Goal: Task Accomplishment & Management: Use online tool/utility

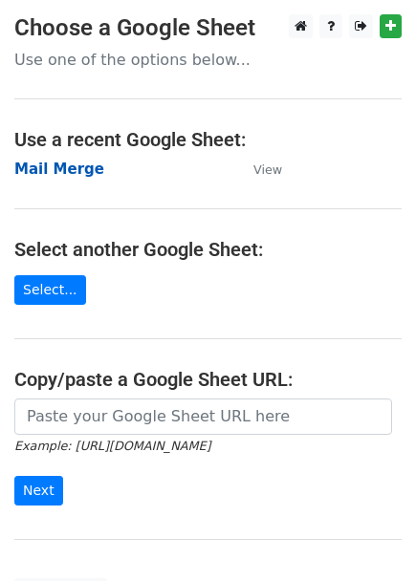
click at [71, 174] on strong "Mail Merge" at bounding box center [59, 169] width 90 height 17
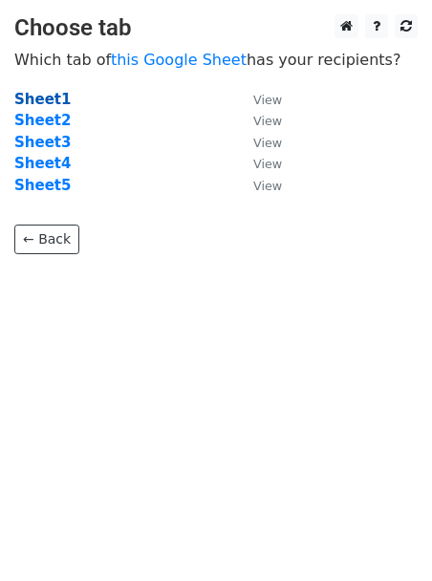
click at [18, 98] on strong "Sheet1" at bounding box center [42, 99] width 56 height 17
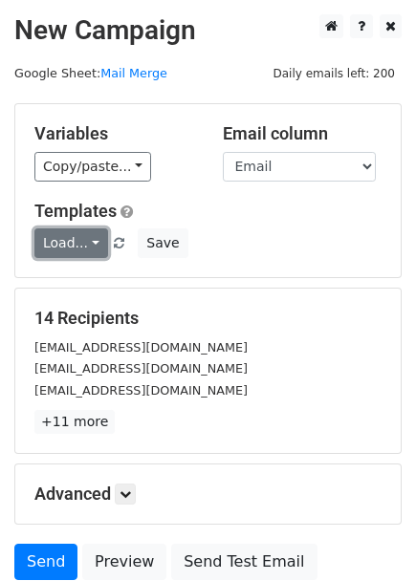
click at [86, 234] on link "Load..." at bounding box center [71, 244] width 74 height 30
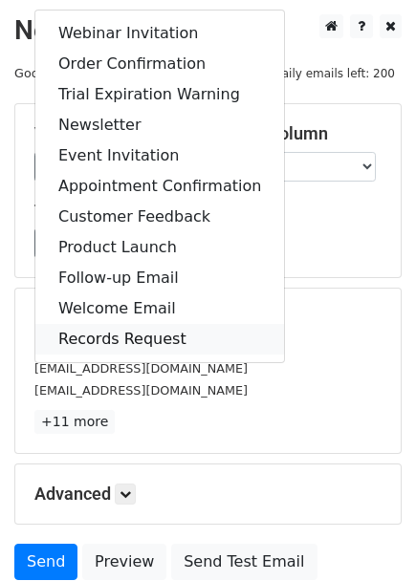
click at [106, 338] on link "Records Request" at bounding box center [159, 339] width 249 height 31
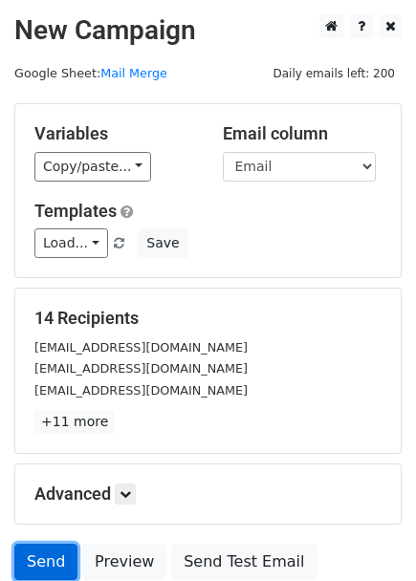
click at [48, 558] on link "Send" at bounding box center [45, 562] width 63 height 36
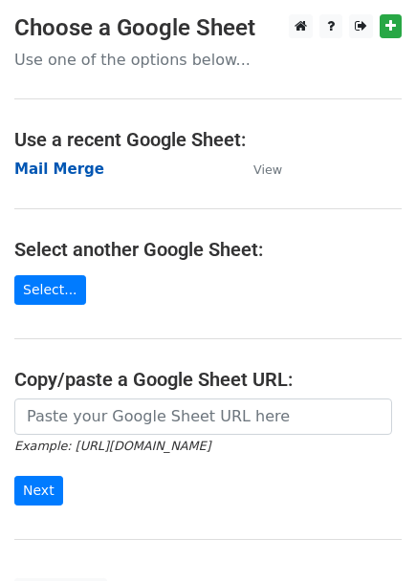
click at [52, 178] on strong "Mail Merge" at bounding box center [59, 169] width 90 height 17
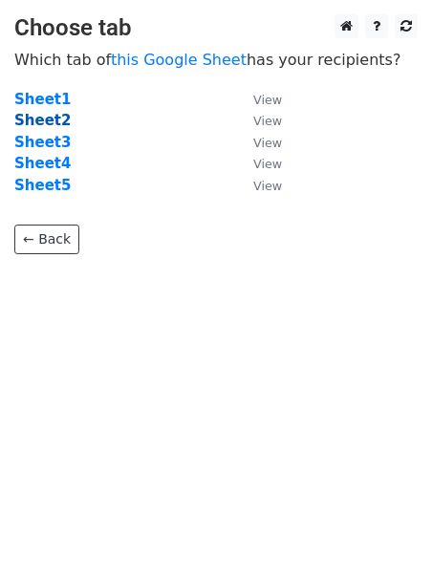
click at [35, 117] on strong "Sheet2" at bounding box center [42, 120] width 56 height 17
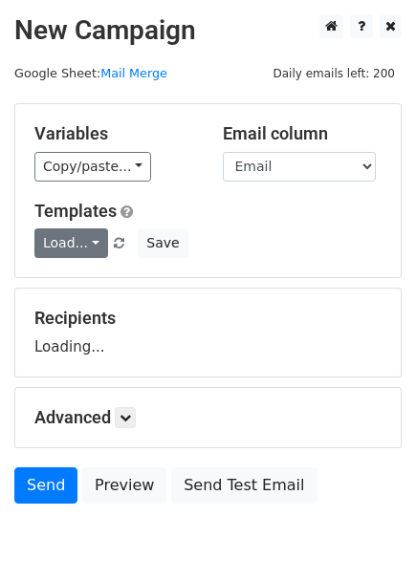
click at [67, 251] on link "Load..." at bounding box center [71, 244] width 74 height 30
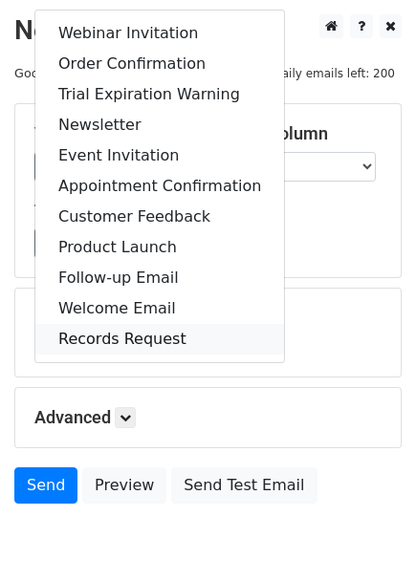
click at [87, 339] on link "Records Request" at bounding box center [159, 339] width 249 height 31
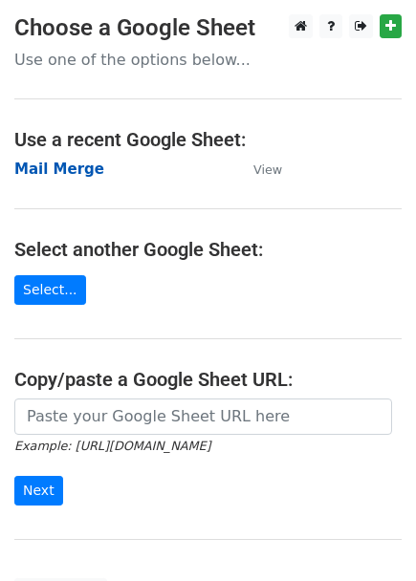
click at [53, 164] on strong "Mail Merge" at bounding box center [59, 169] width 90 height 17
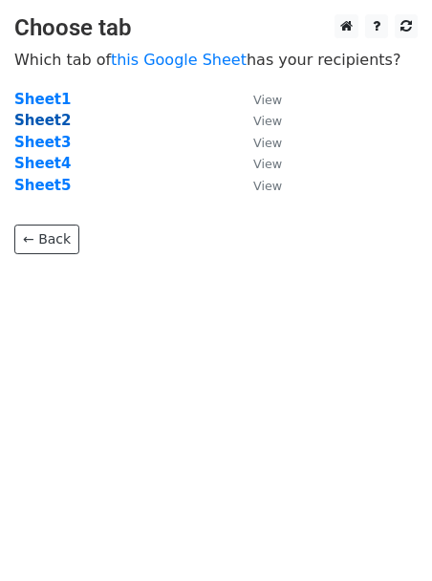
click at [38, 123] on strong "Sheet2" at bounding box center [42, 120] width 56 height 17
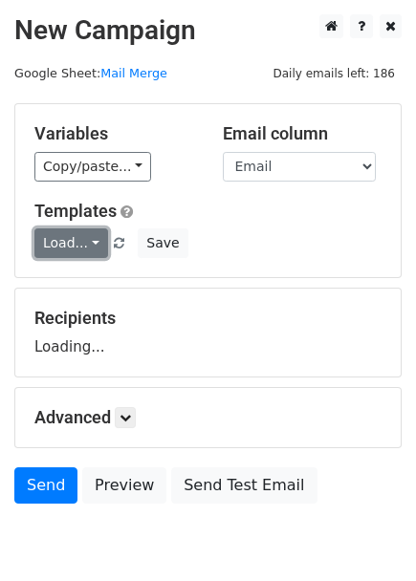
click at [76, 252] on link "Load..." at bounding box center [71, 244] width 74 height 30
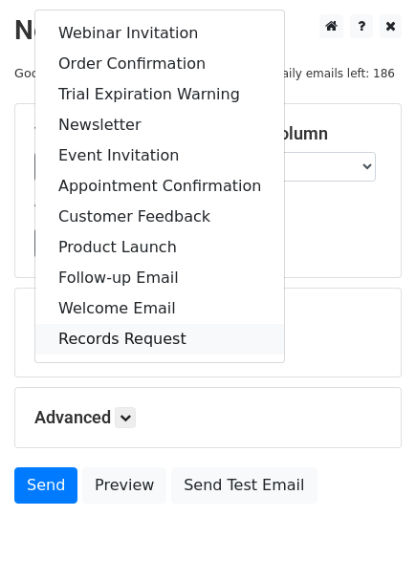
click at [96, 334] on link "Records Request" at bounding box center [159, 339] width 249 height 31
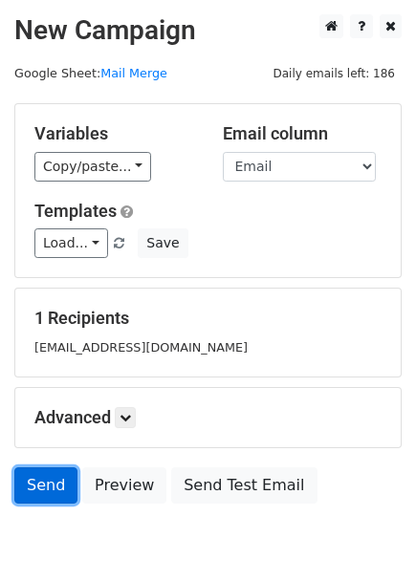
click at [60, 480] on link "Send" at bounding box center [45, 486] width 63 height 36
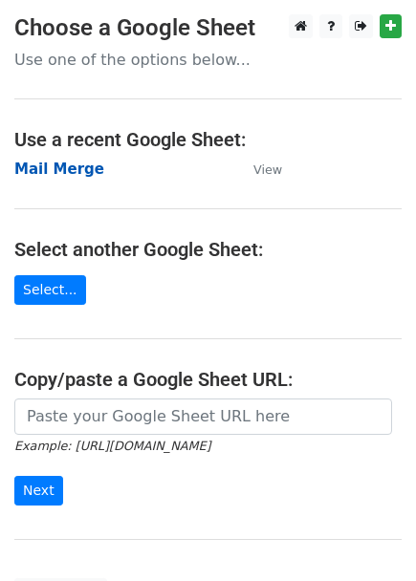
click at [65, 173] on strong "Mail Merge" at bounding box center [59, 169] width 90 height 17
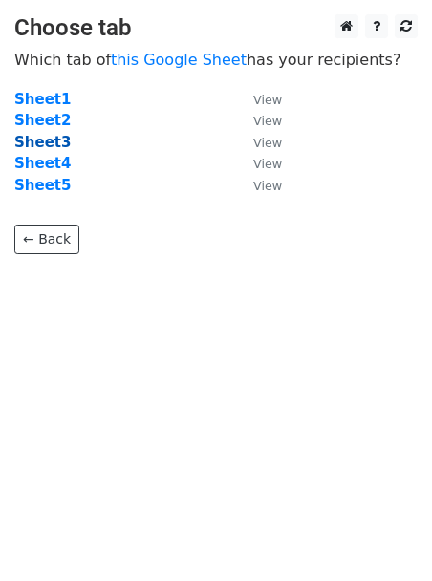
click at [49, 143] on strong "Sheet3" at bounding box center [42, 142] width 56 height 17
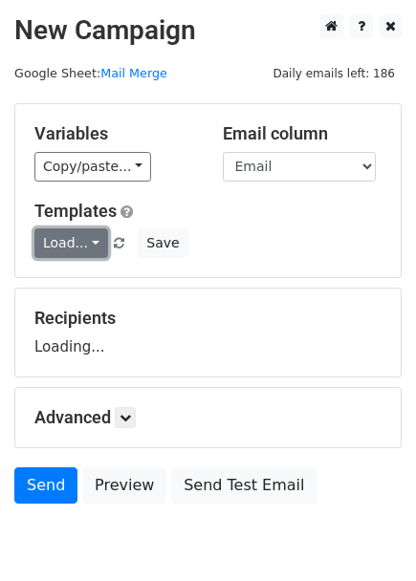
click at [74, 253] on link "Load..." at bounding box center [71, 244] width 74 height 30
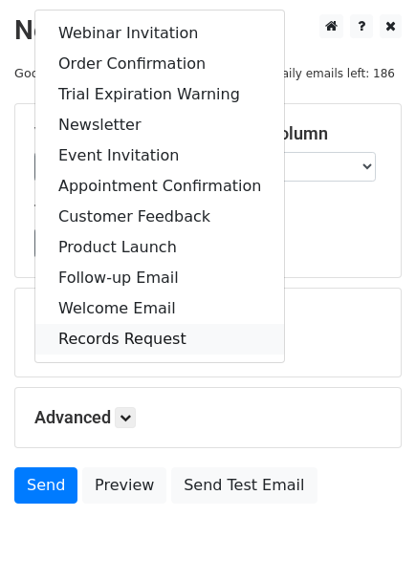
click at [110, 332] on link "Records Request" at bounding box center [159, 339] width 249 height 31
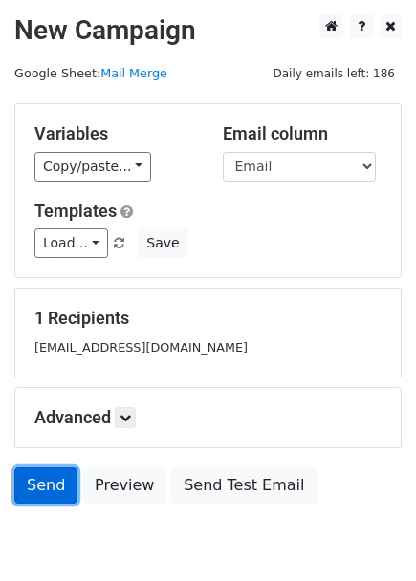
click at [38, 488] on link "Send" at bounding box center [45, 486] width 63 height 36
